Goal: Task Accomplishment & Management: Manage account settings

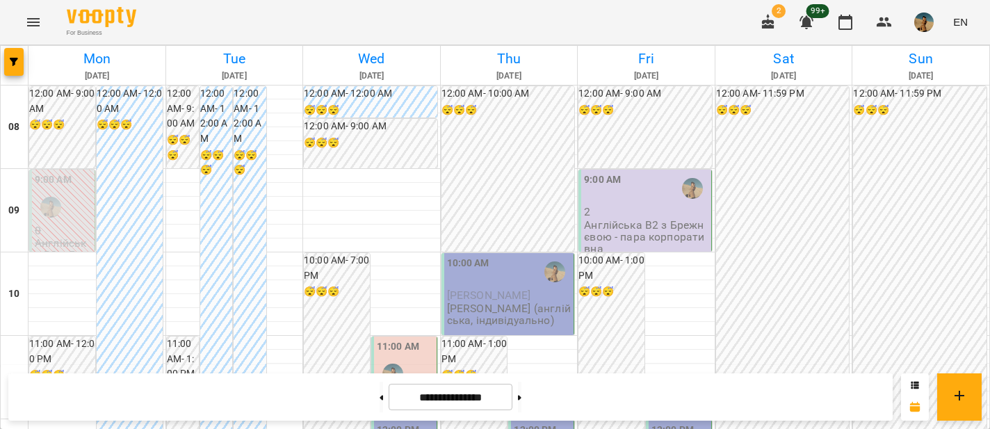
scroll to position [201, 0]
click at [417, 339] on div "11:00 AM" at bounding box center [405, 365] width 57 height 52
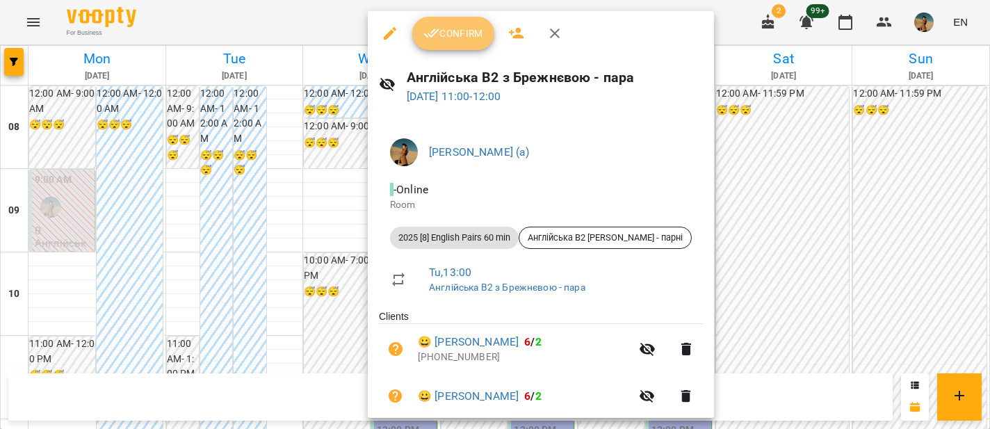
click at [435, 40] on icon "button" at bounding box center [432, 33] width 17 height 17
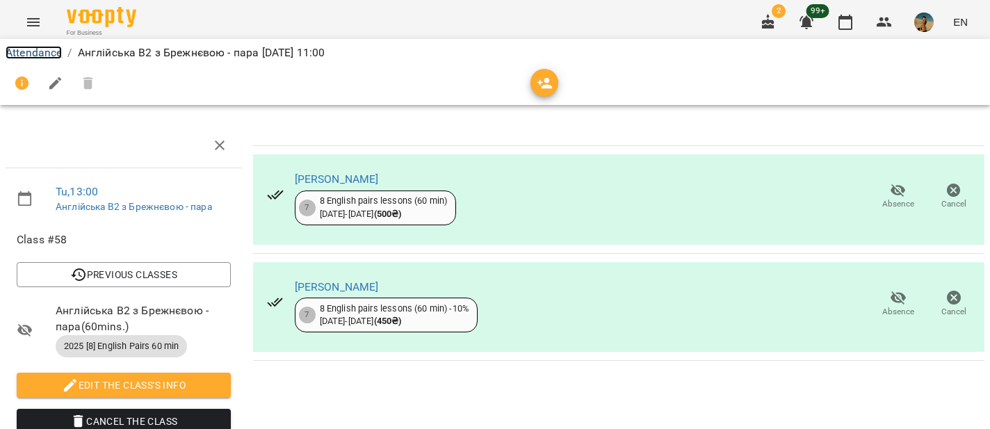
click at [33, 49] on link "Attendance" at bounding box center [34, 52] width 56 height 13
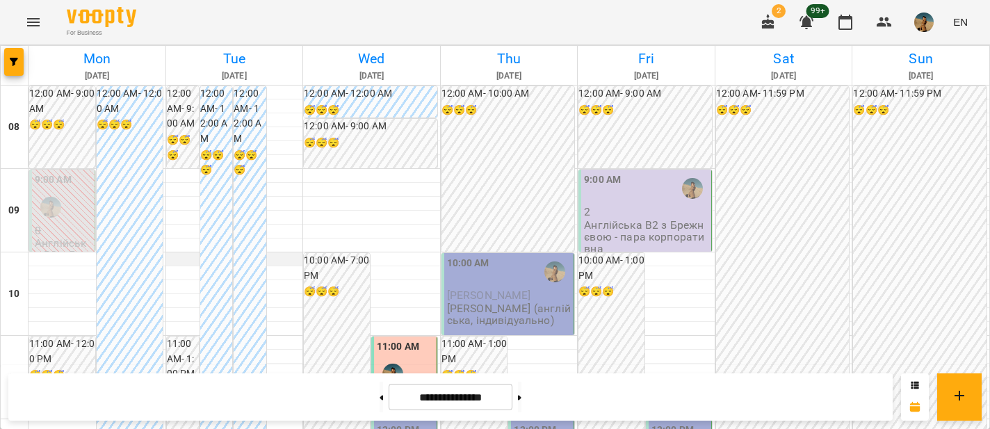
scroll to position [212, 0]
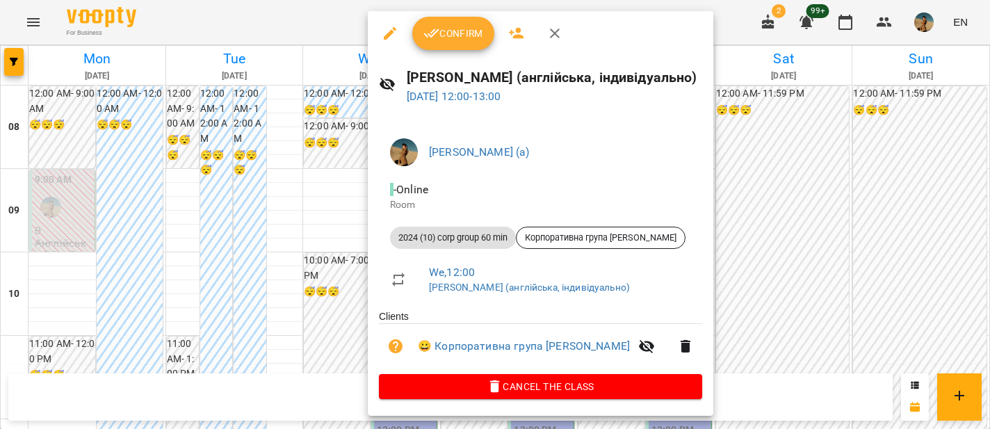
click at [433, 29] on icon "button" at bounding box center [432, 33] width 17 height 17
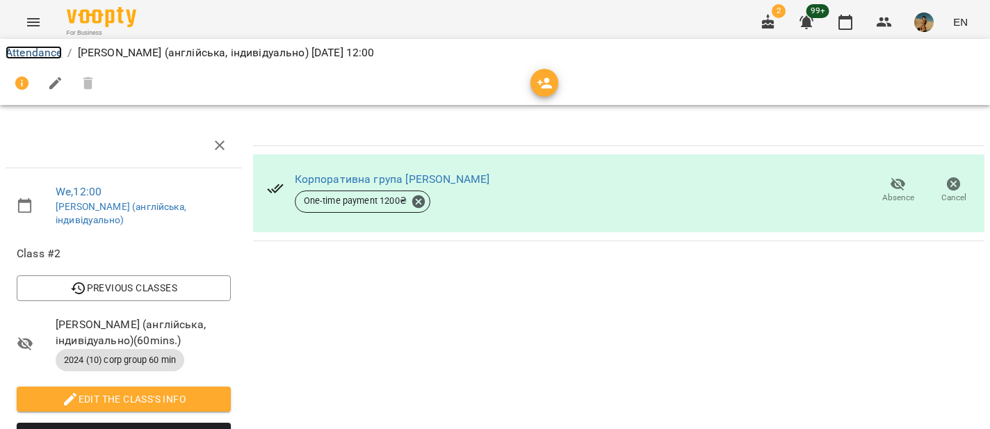
click at [29, 55] on link "Attendance" at bounding box center [34, 52] width 56 height 13
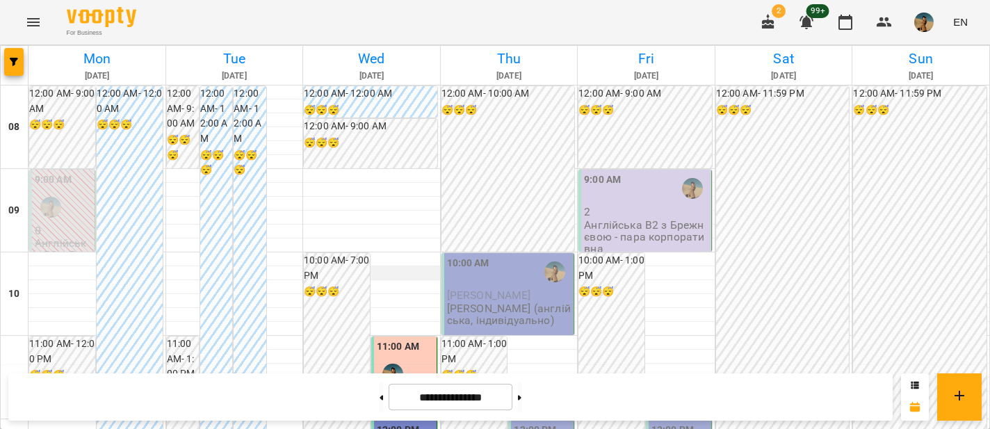
scroll to position [334, 0]
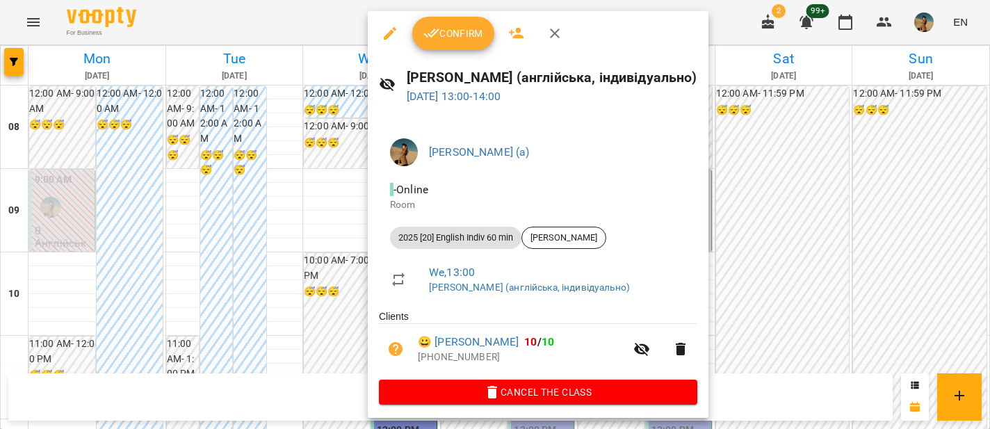
click at [456, 33] on span "Confirm" at bounding box center [454, 33] width 60 height 17
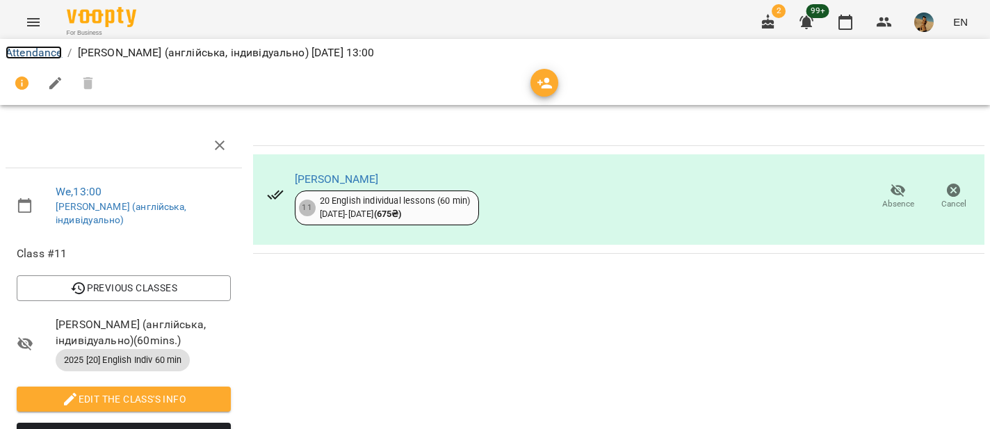
click at [49, 51] on link "Attendance" at bounding box center [34, 52] width 56 height 13
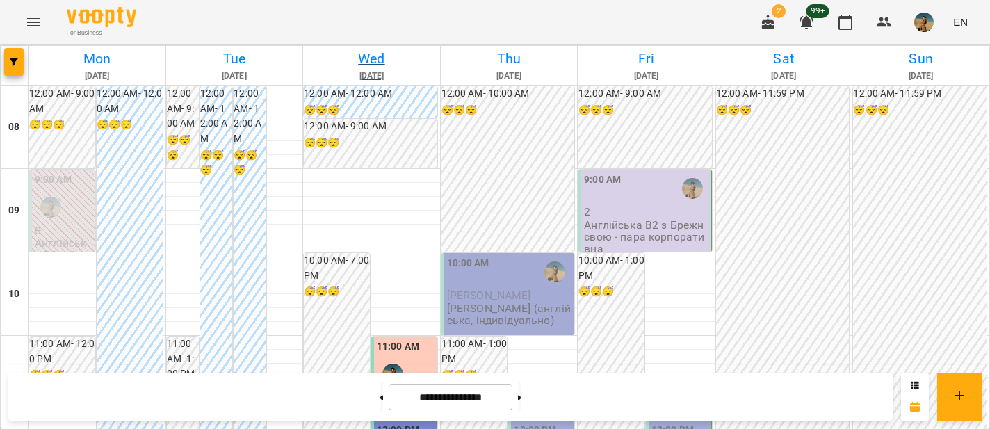
scroll to position [319, 0]
